Goal: Navigation & Orientation: Understand site structure

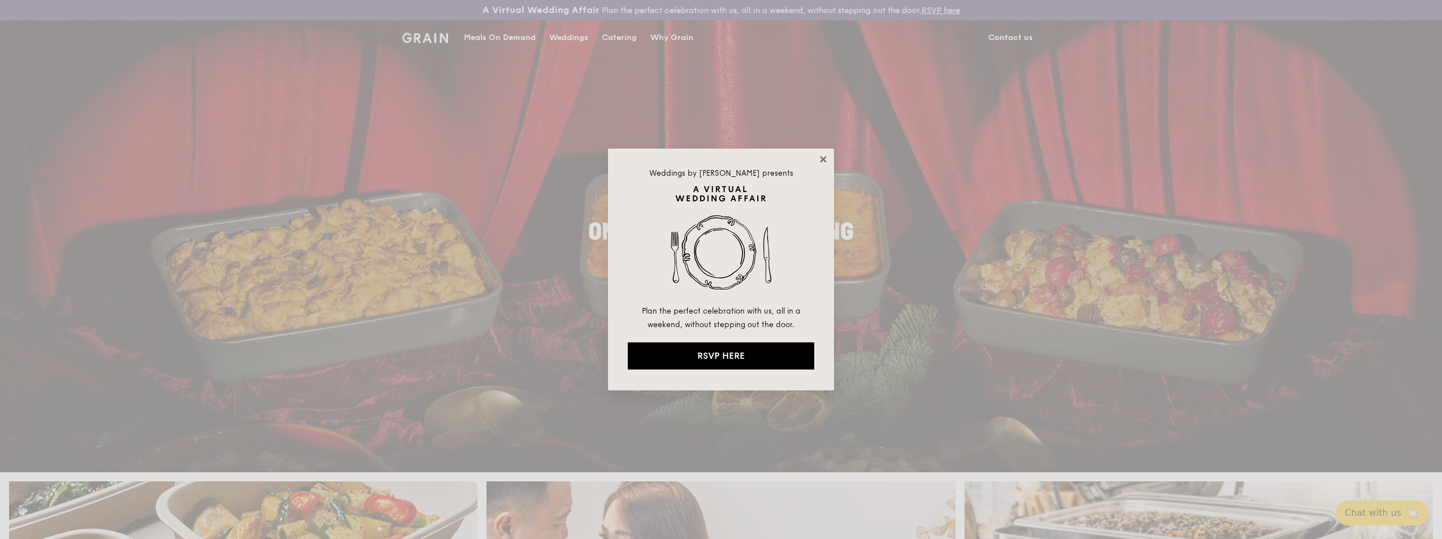
click at [821, 158] on icon at bounding box center [823, 159] width 6 height 6
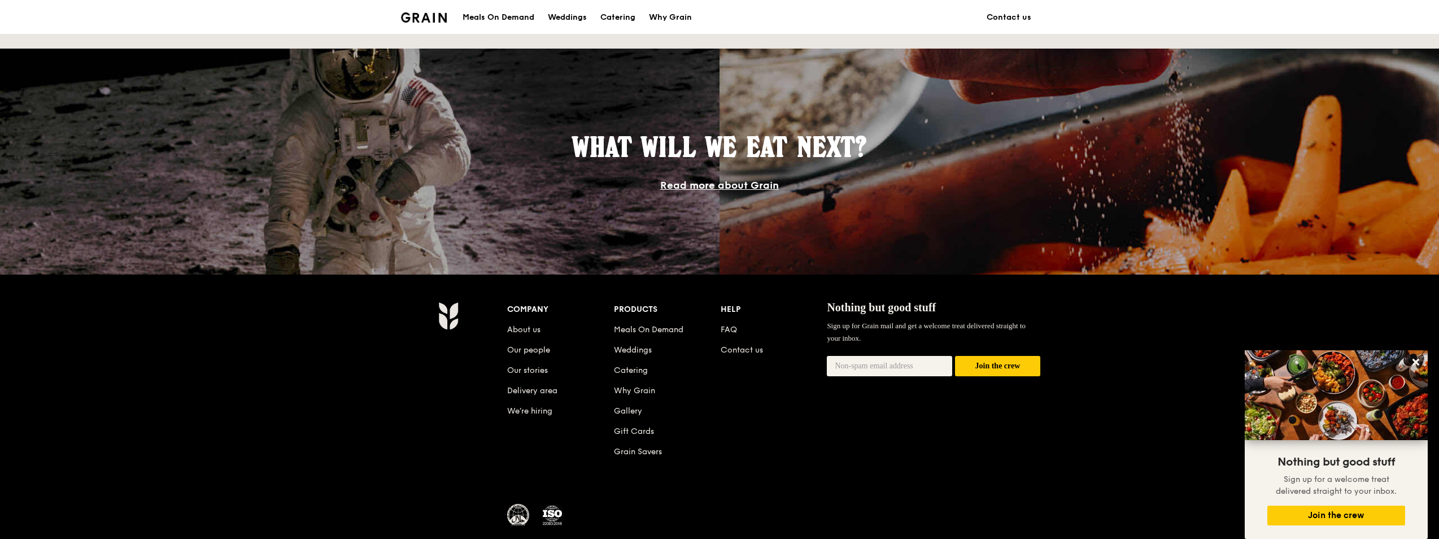
scroll to position [960, 0]
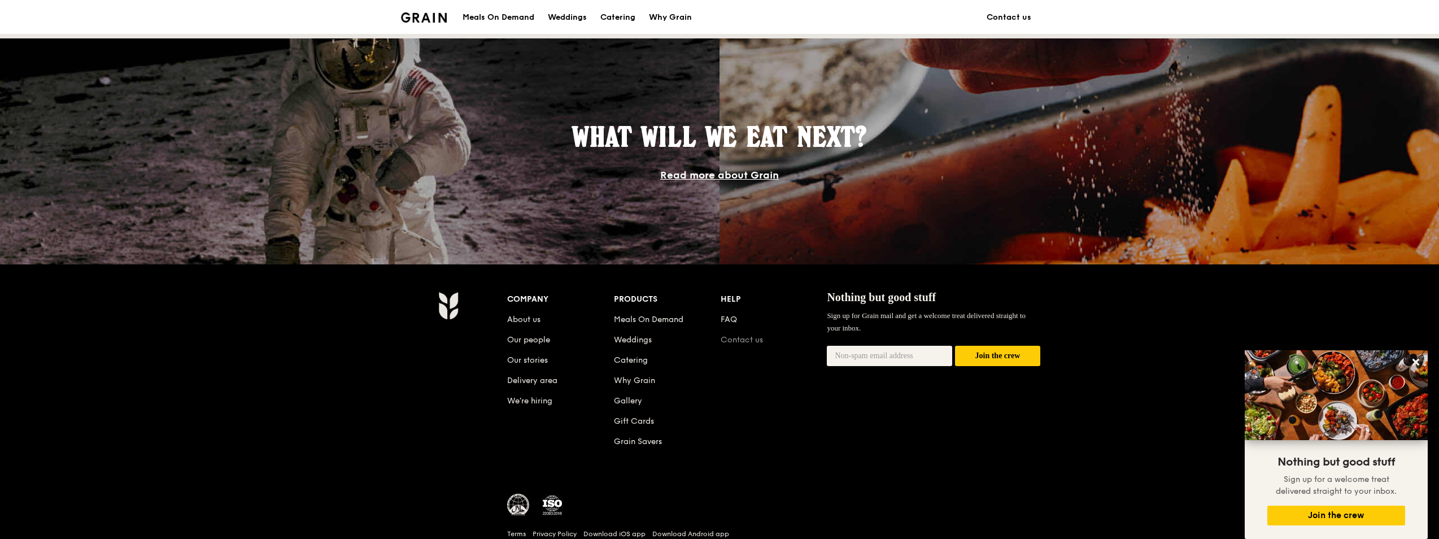
click at [740, 338] on link "Contact us" at bounding box center [742, 340] width 42 height 10
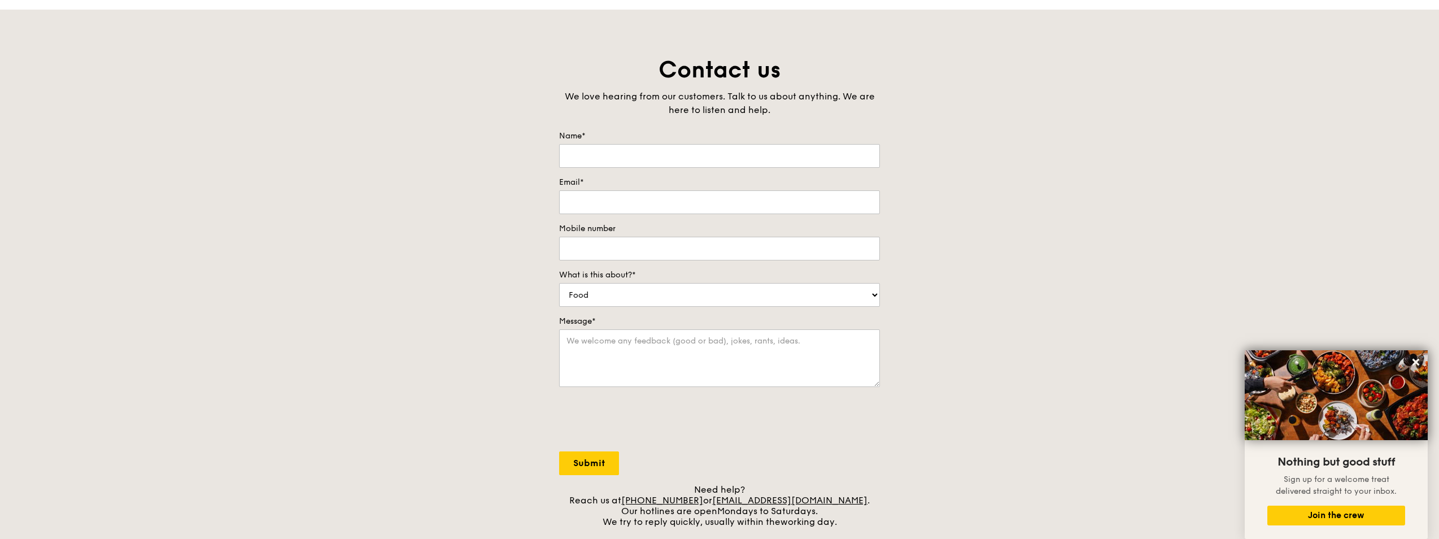
scroll to position [282, 0]
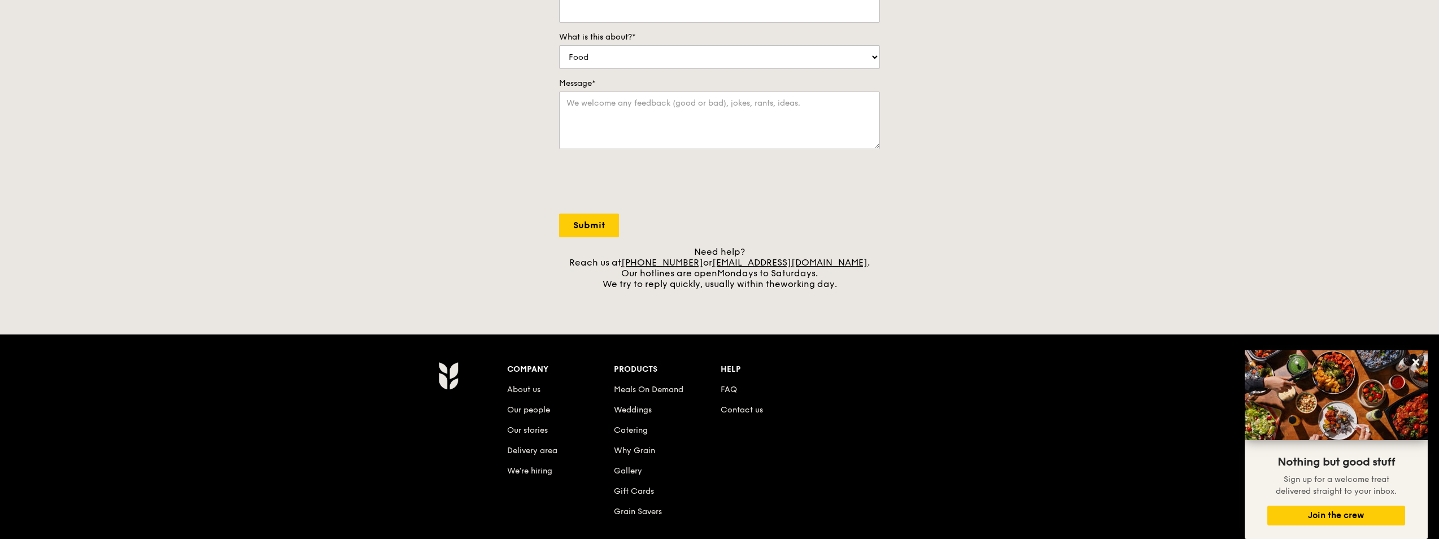
click at [530, 465] on li "We’re hiring" at bounding box center [560, 469] width 107 height 20
click at [535, 448] on link "Delivery area" at bounding box center [532, 451] width 50 height 10
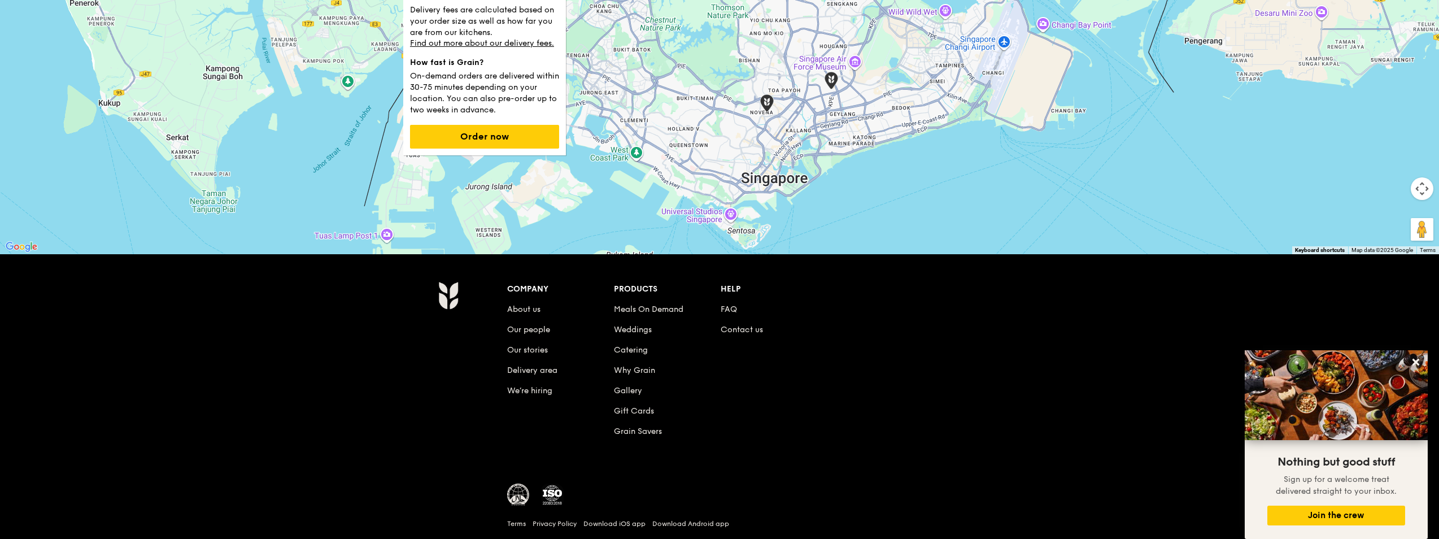
scroll to position [226, 0]
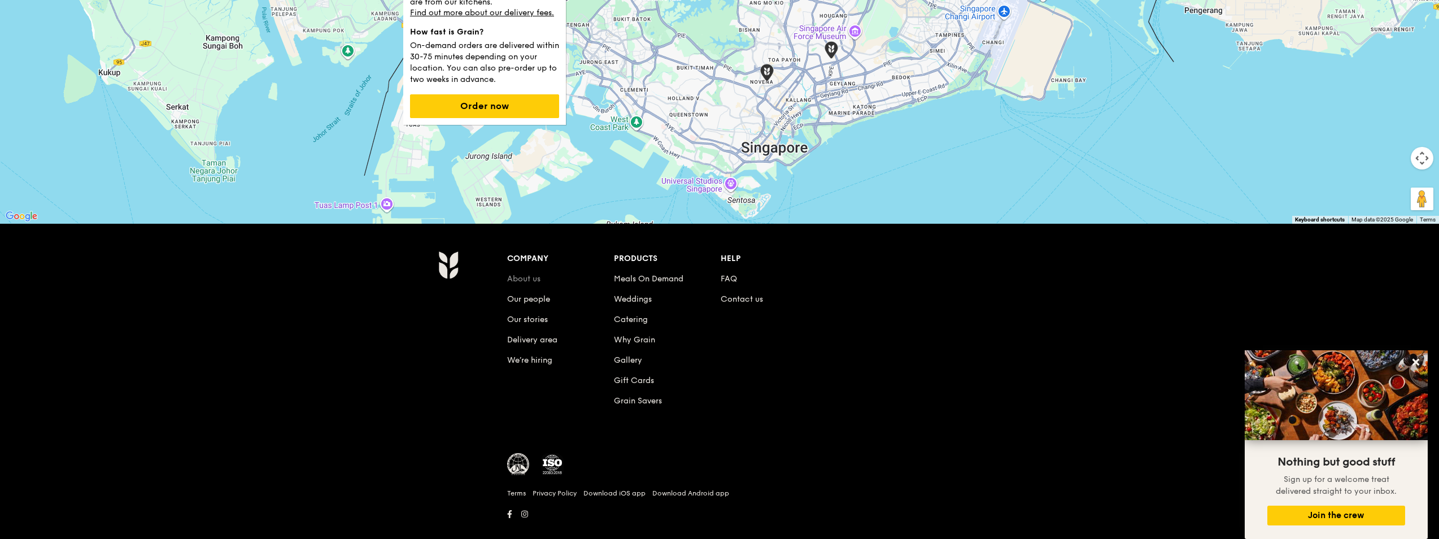
click at [525, 275] on link "About us" at bounding box center [523, 279] width 33 height 10
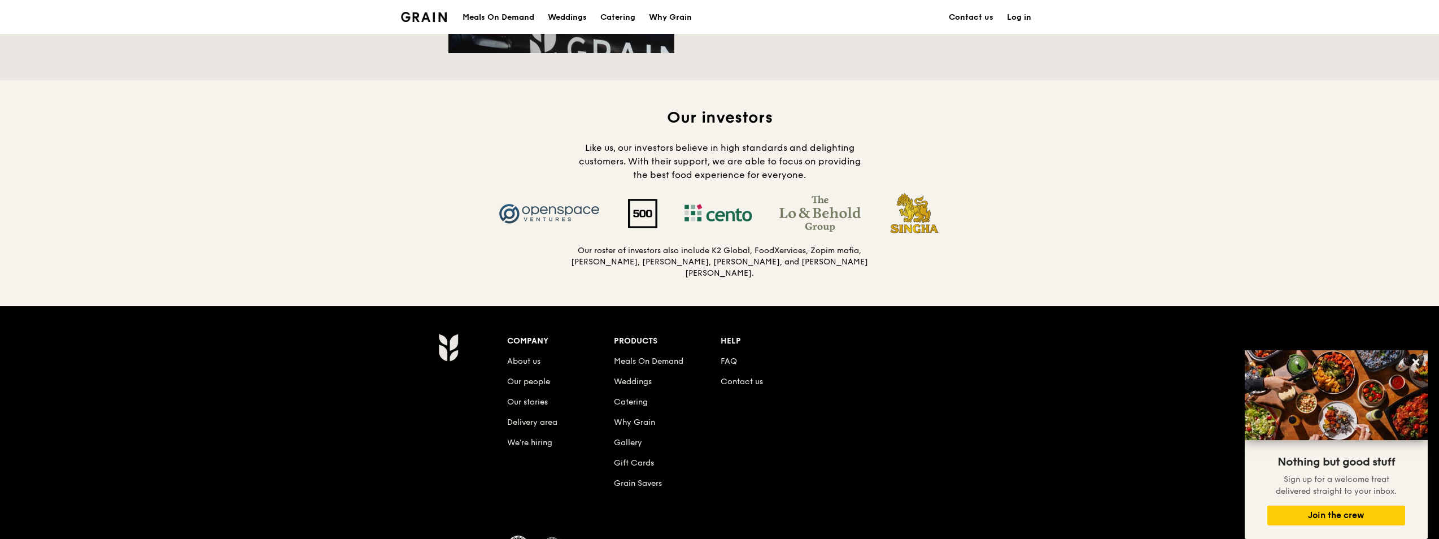
scroll to position [1073, 0]
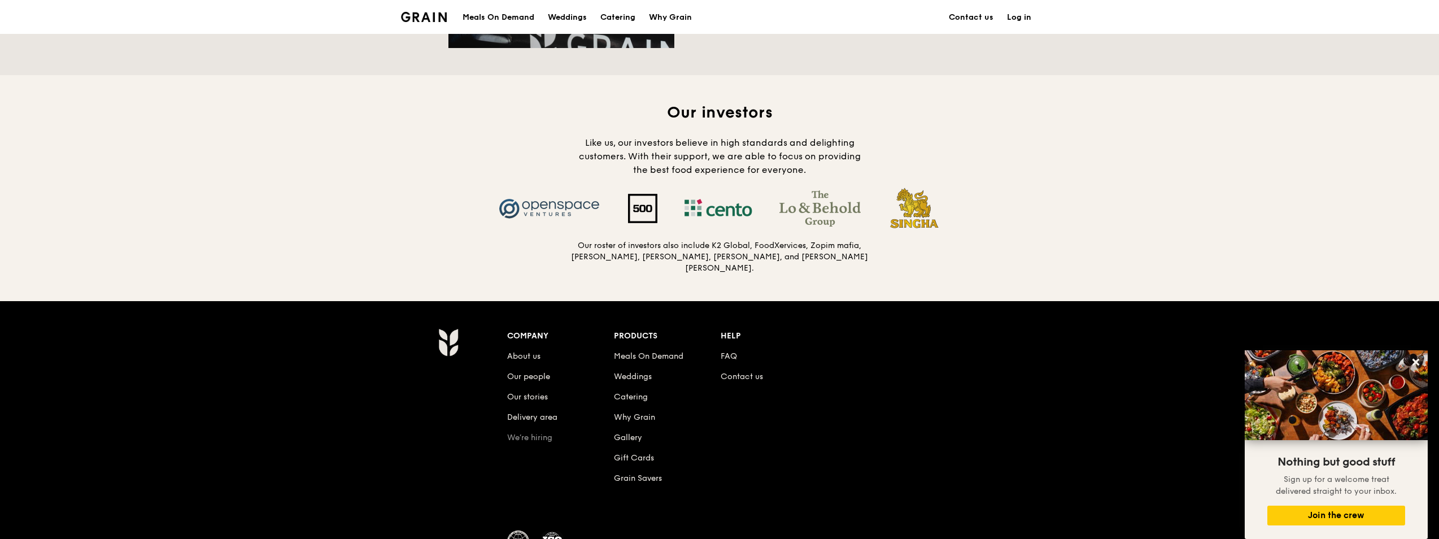
click at [530, 433] on link "We’re hiring" at bounding box center [529, 438] width 45 height 10
